Goal: Download file/media

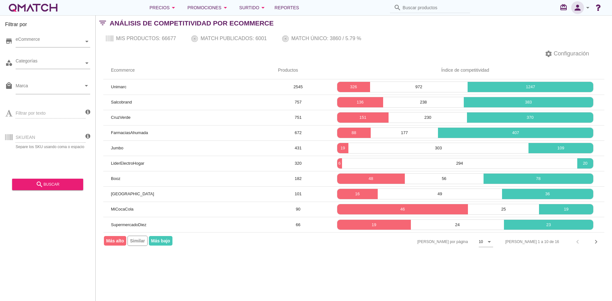
click at [580, 11] on icon "person" at bounding box center [577, 7] width 13 height 9
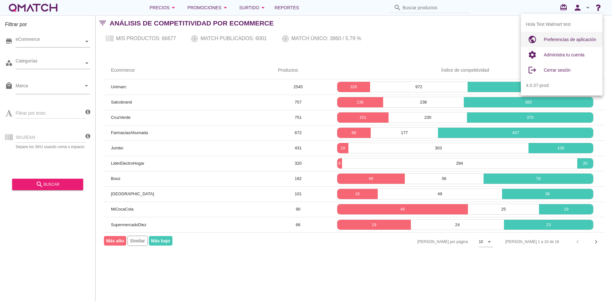
click at [565, 39] on span "Preferencias de aplicación" at bounding box center [570, 39] width 52 height 5
radio input "true"
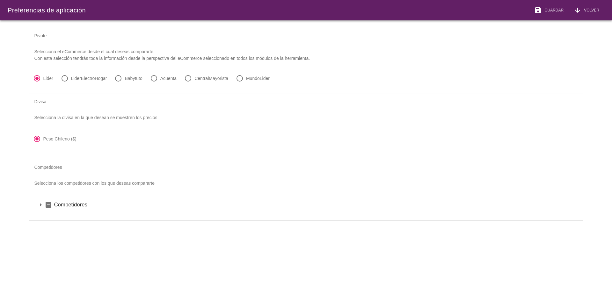
click at [90, 79] on label "LiderElectroHogar" at bounding box center [89, 78] width 36 height 6
radio input "false"
radio input "true"
click at [548, 11] on span "Guardar" at bounding box center [553, 10] width 22 height 6
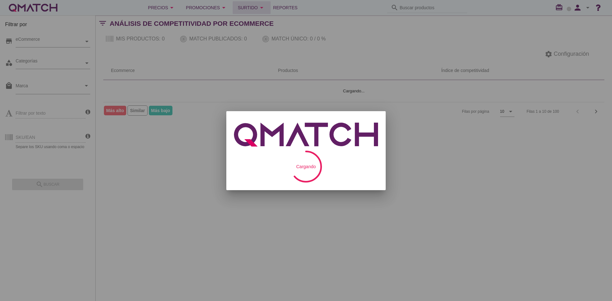
click at [267, 6] on button "Surtido arrow_drop_down" at bounding box center [252, 7] width 38 height 13
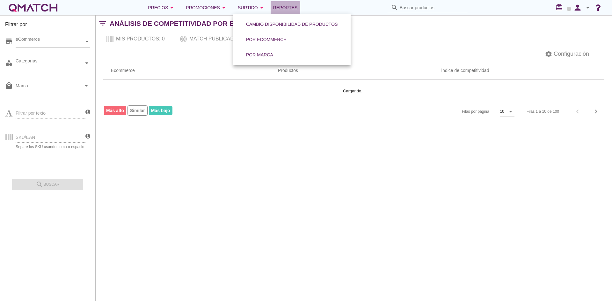
click at [293, 7] on span "Reportes" at bounding box center [285, 8] width 25 height 8
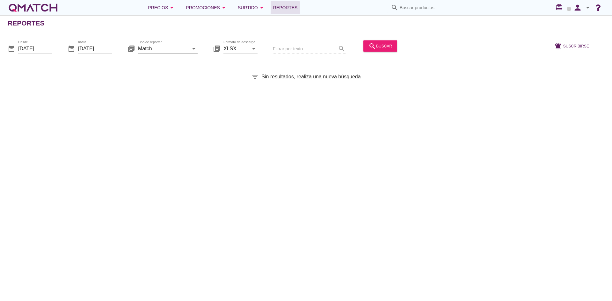
click at [193, 51] on icon "arrow_drop_down" at bounding box center [194, 49] width 8 height 8
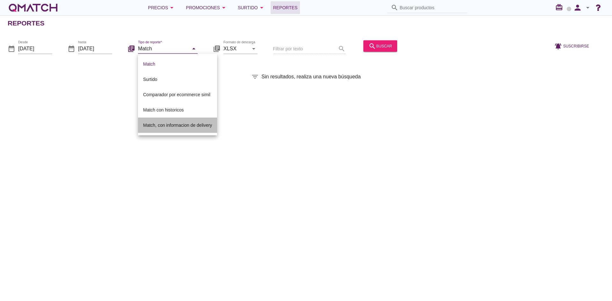
click at [178, 126] on div "Match, con informacion de delivery" at bounding box center [177, 125] width 69 height 8
type input "Match, con informacion de delivery"
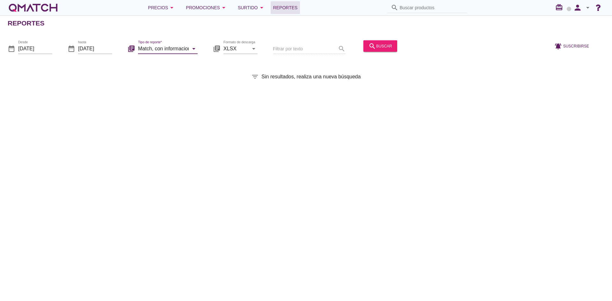
click at [402, 36] on div "date_range Desde 2025-10-01 date_range hasta 2025-10-09 library_books Tipo de r…" at bounding box center [306, 46] width 612 height 27
click at [389, 41] on button "search buscar" at bounding box center [380, 45] width 34 height 11
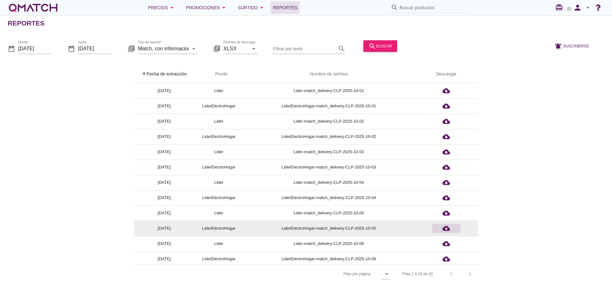
click at [448, 225] on icon "cloud_download" at bounding box center [446, 229] width 8 height 8
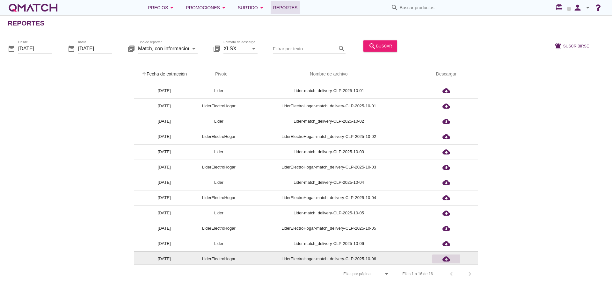
click at [447, 259] on icon "cloud_download" at bounding box center [446, 259] width 8 height 8
